Goal: Task Accomplishment & Management: Use online tool/utility

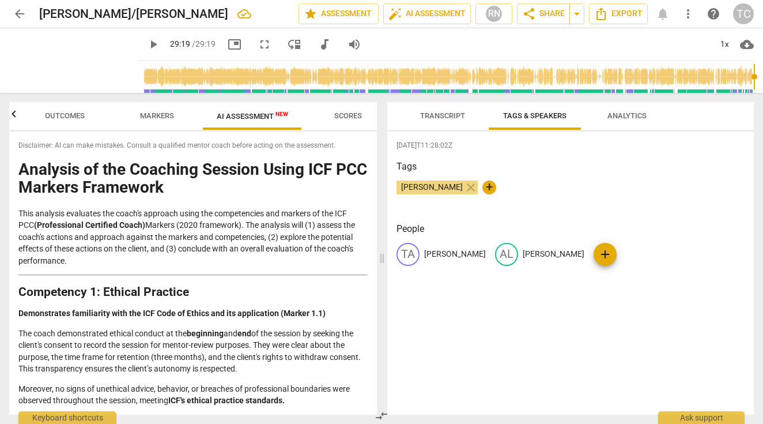
scroll to position [382, 0]
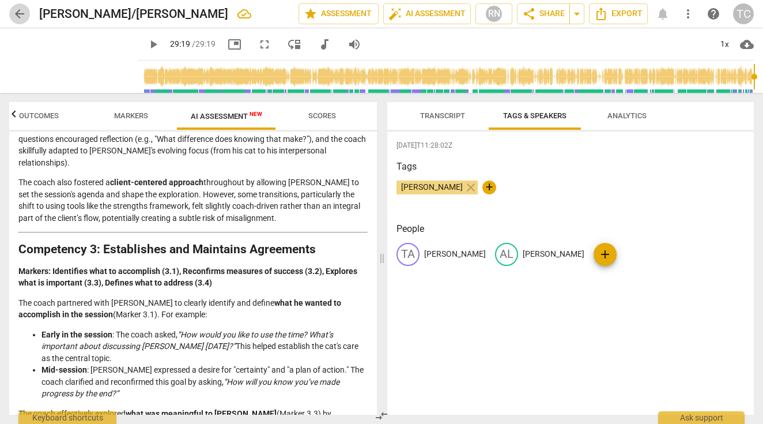
click at [19, 9] on span "arrow_back" at bounding box center [20, 14] width 14 height 14
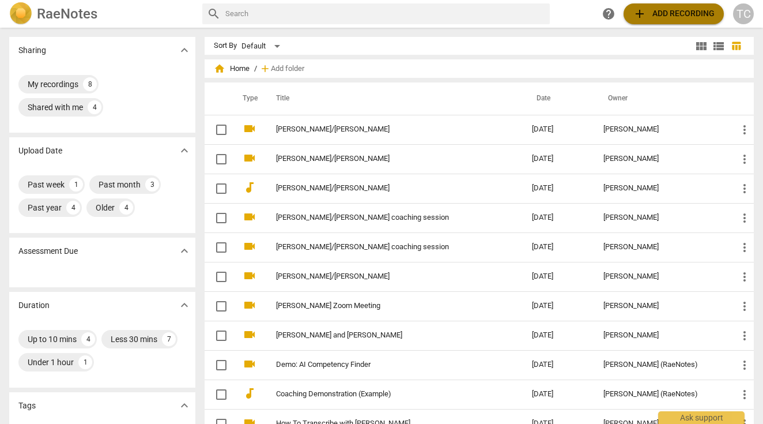
click at [675, 10] on span "add Add recording" at bounding box center [674, 14] width 82 height 14
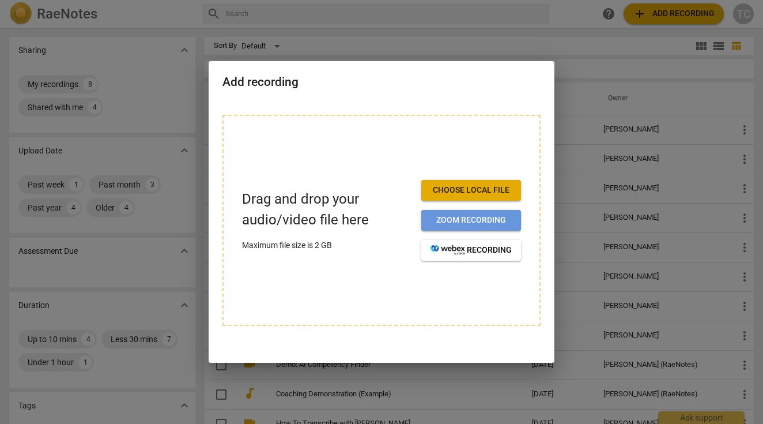
click at [443, 214] on span "Zoom recording" at bounding box center [471, 220] width 81 height 12
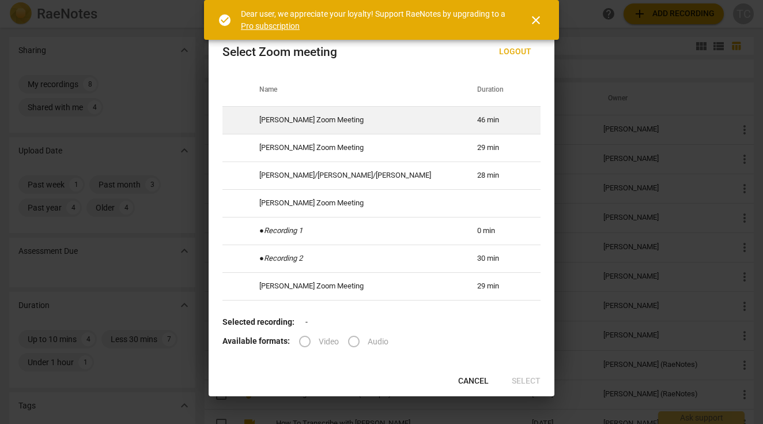
click at [464, 116] on td "46 min" at bounding box center [500, 120] width 73 height 28
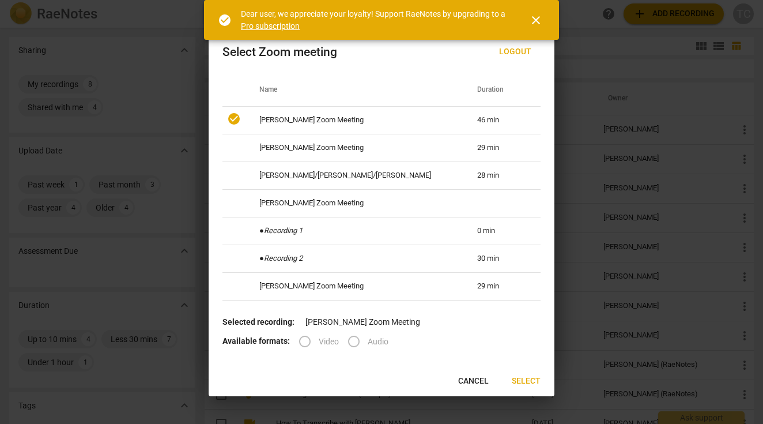
click at [525, 383] on span "Select" at bounding box center [526, 381] width 29 height 12
click at [523, 380] on span "Select" at bounding box center [526, 381] width 29 height 12
click at [534, 18] on span "close" at bounding box center [536, 20] width 14 height 14
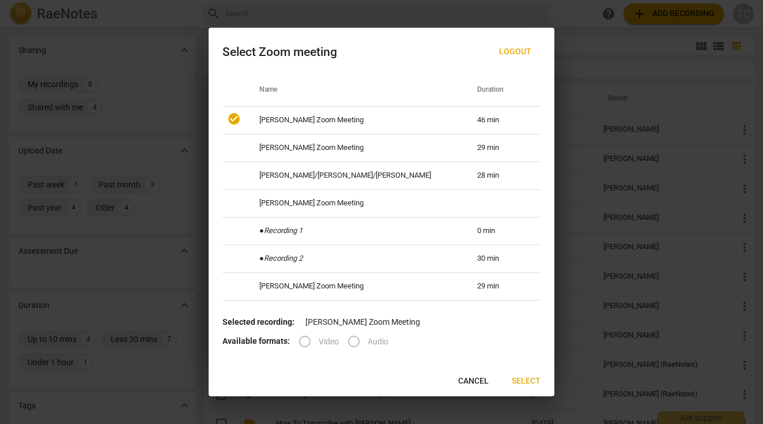
click at [301, 339] on label "Video" at bounding box center [315, 341] width 48 height 28
click at [473, 382] on span "Cancel" at bounding box center [473, 381] width 31 height 12
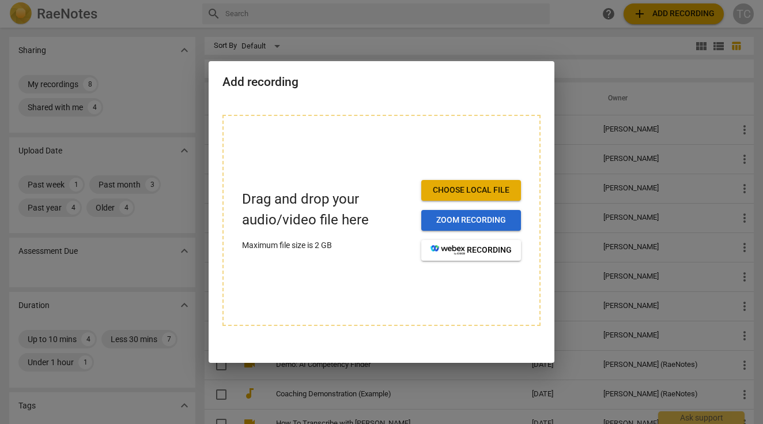
click at [444, 221] on span "Zoom recording" at bounding box center [471, 220] width 81 height 12
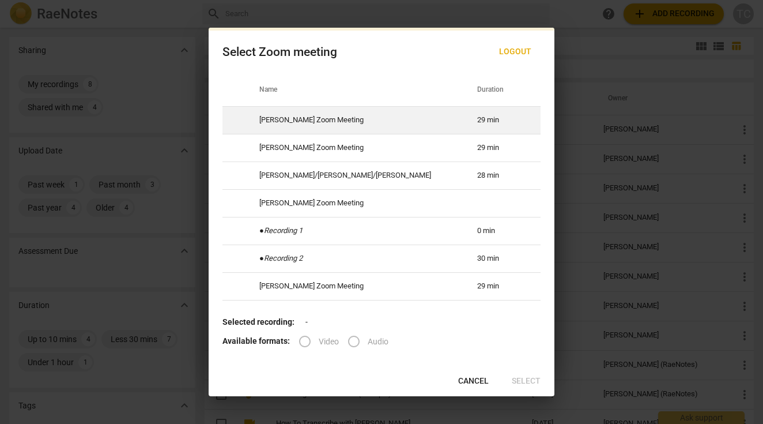
click at [464, 124] on td "29 min" at bounding box center [500, 120] width 73 height 28
radio input "true"
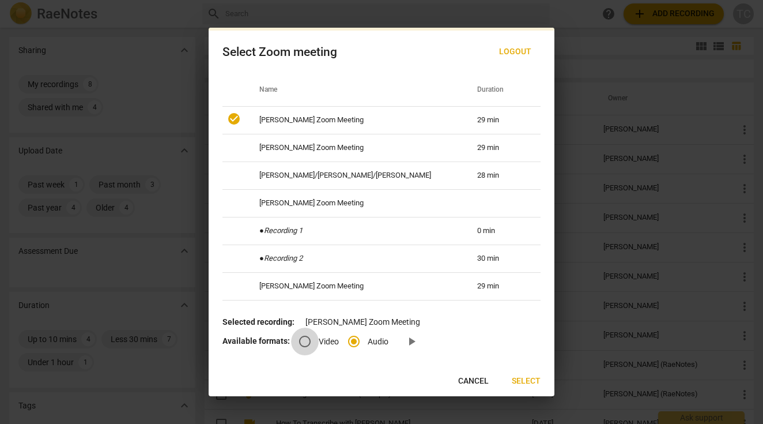
click at [305, 340] on input "Video" at bounding box center [305, 341] width 28 height 28
radio input "true"
click at [525, 380] on span "Select" at bounding box center [526, 381] width 29 height 12
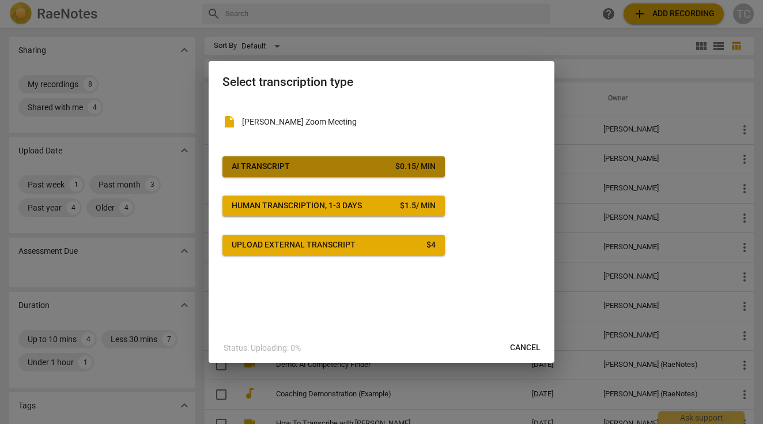
click at [420, 172] on button "AI Transcript $ 0.15 / min" at bounding box center [334, 166] width 223 height 21
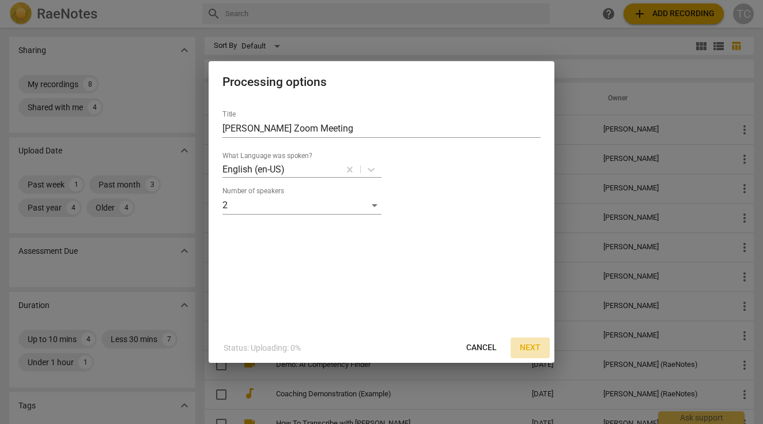
click at [532, 348] on span "Next" at bounding box center [530, 348] width 21 height 12
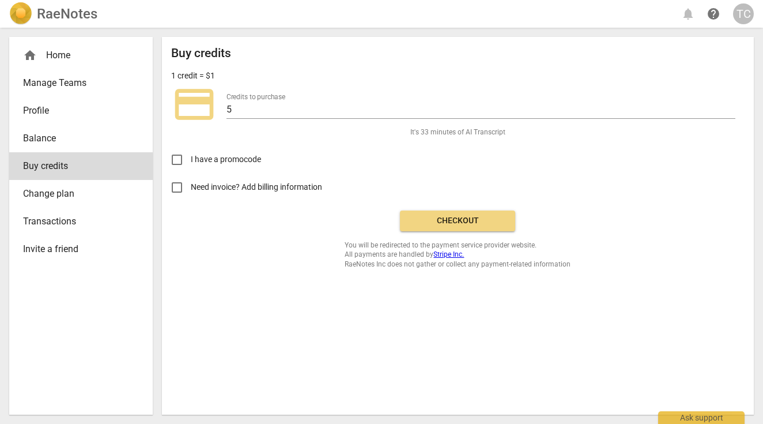
click at [438, 222] on span "Checkout" at bounding box center [457, 221] width 97 height 12
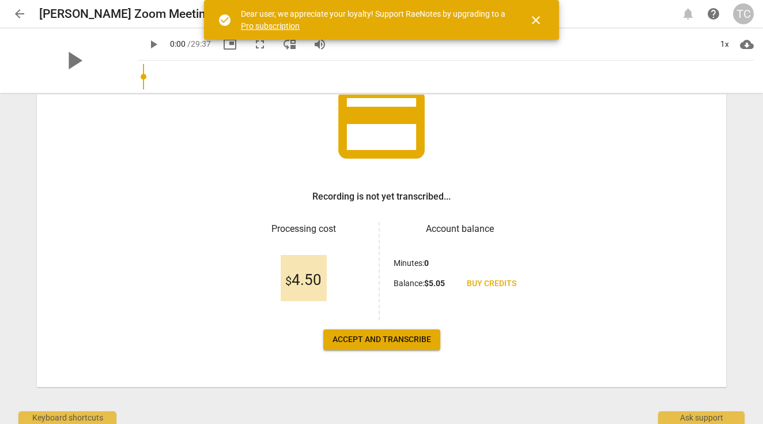
scroll to position [96, 0]
click at [359, 341] on span "Accept and transcribe" at bounding box center [382, 340] width 99 height 12
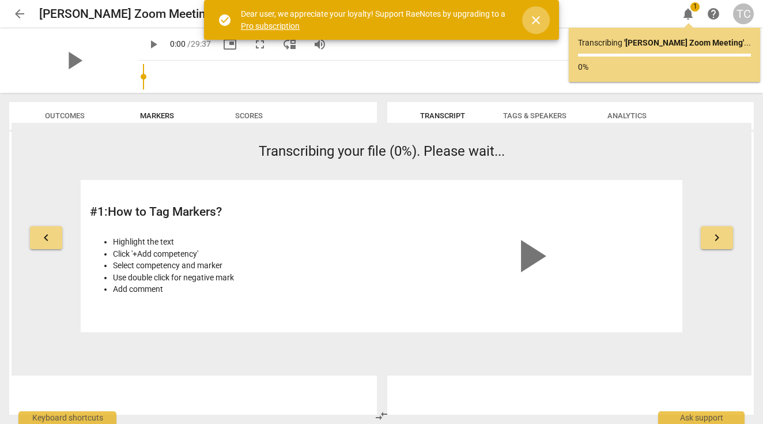
click at [536, 20] on span "close" at bounding box center [536, 20] width 14 height 14
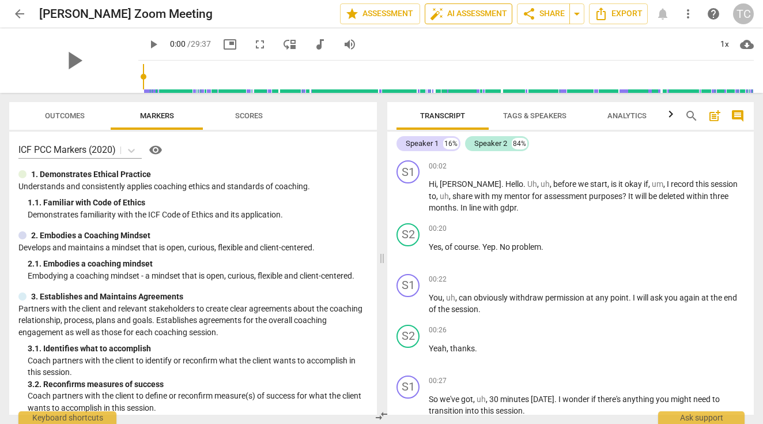
click at [478, 10] on span "auto_fix_high AI Assessment" at bounding box center [468, 14] width 77 height 14
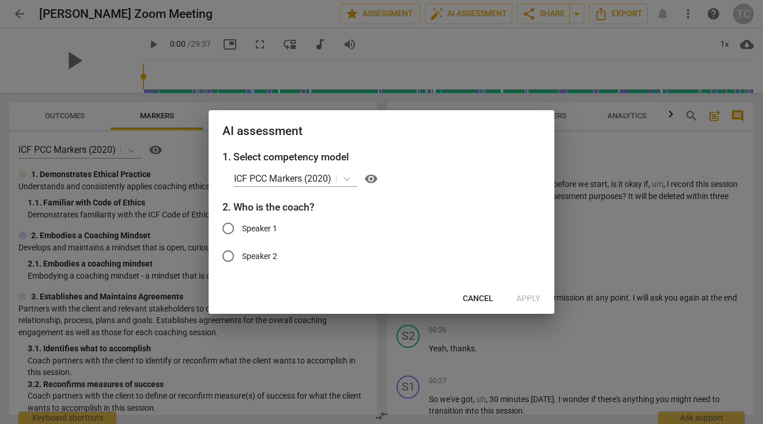
click at [233, 225] on input "Speaker 1" at bounding box center [228, 228] width 28 height 28
radio input "true"
click at [527, 299] on span "Apply" at bounding box center [529, 299] width 24 height 12
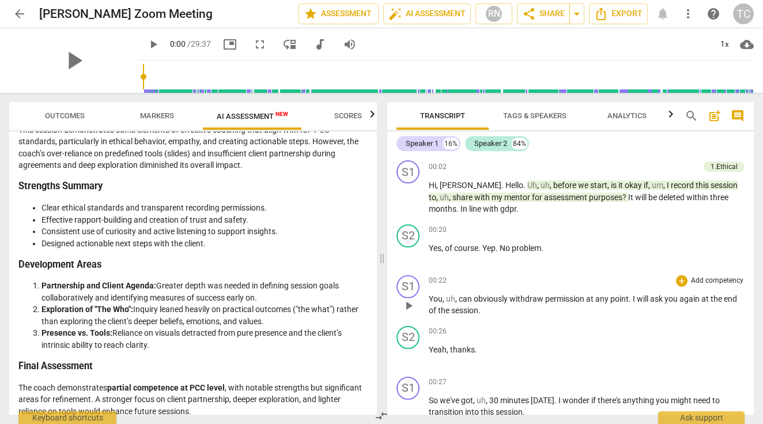
scroll to position [0, 0]
click at [18, 10] on span "arrow_back" at bounding box center [20, 14] width 14 height 14
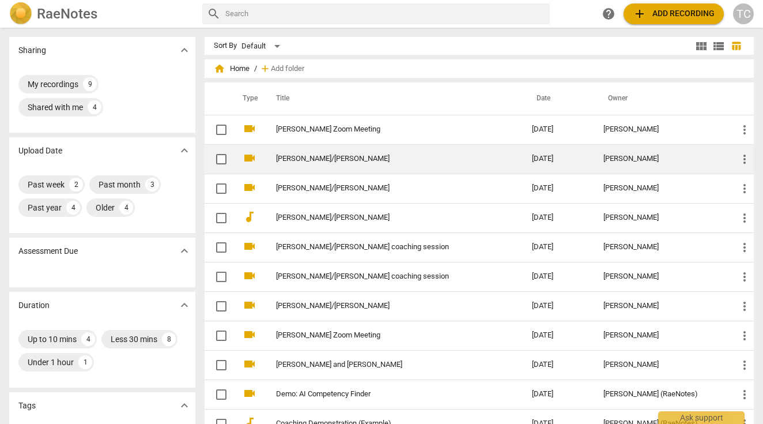
click at [317, 150] on td "[PERSON_NAME]/[PERSON_NAME]" at bounding box center [392, 158] width 261 height 29
